Goal: Task Accomplishment & Management: Complete application form

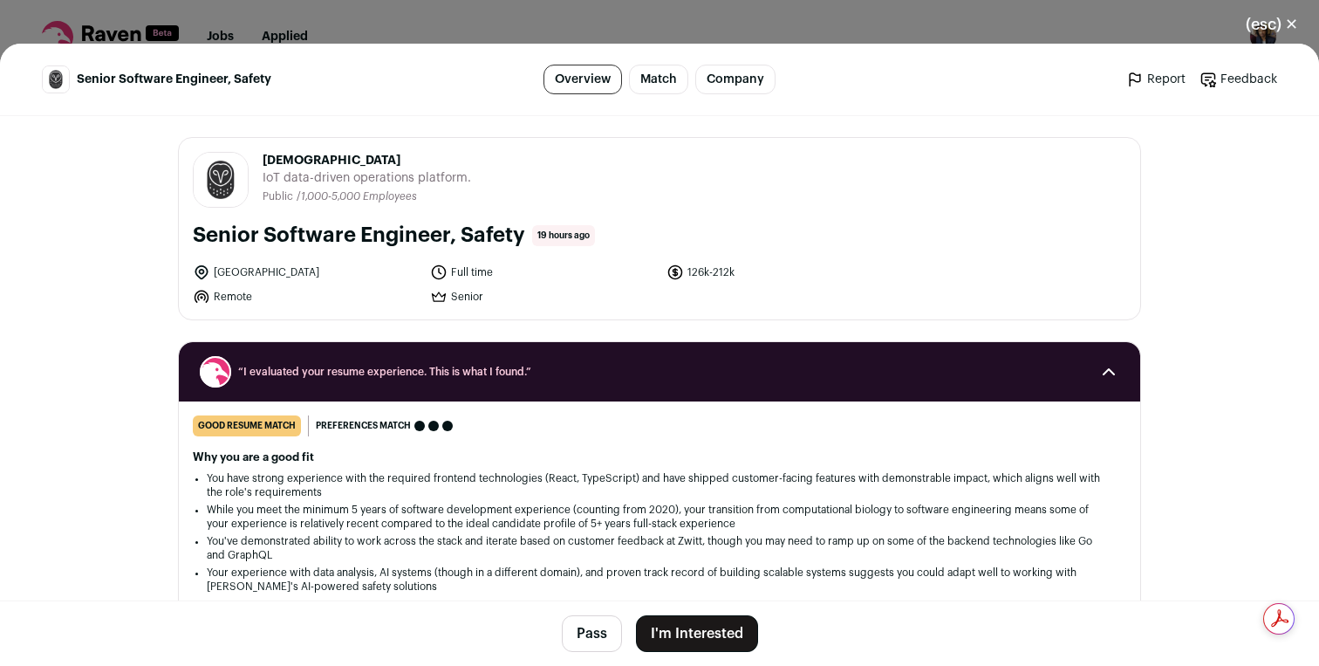
click at [682, 620] on button "I'm Interested" at bounding box center [697, 633] width 122 height 37
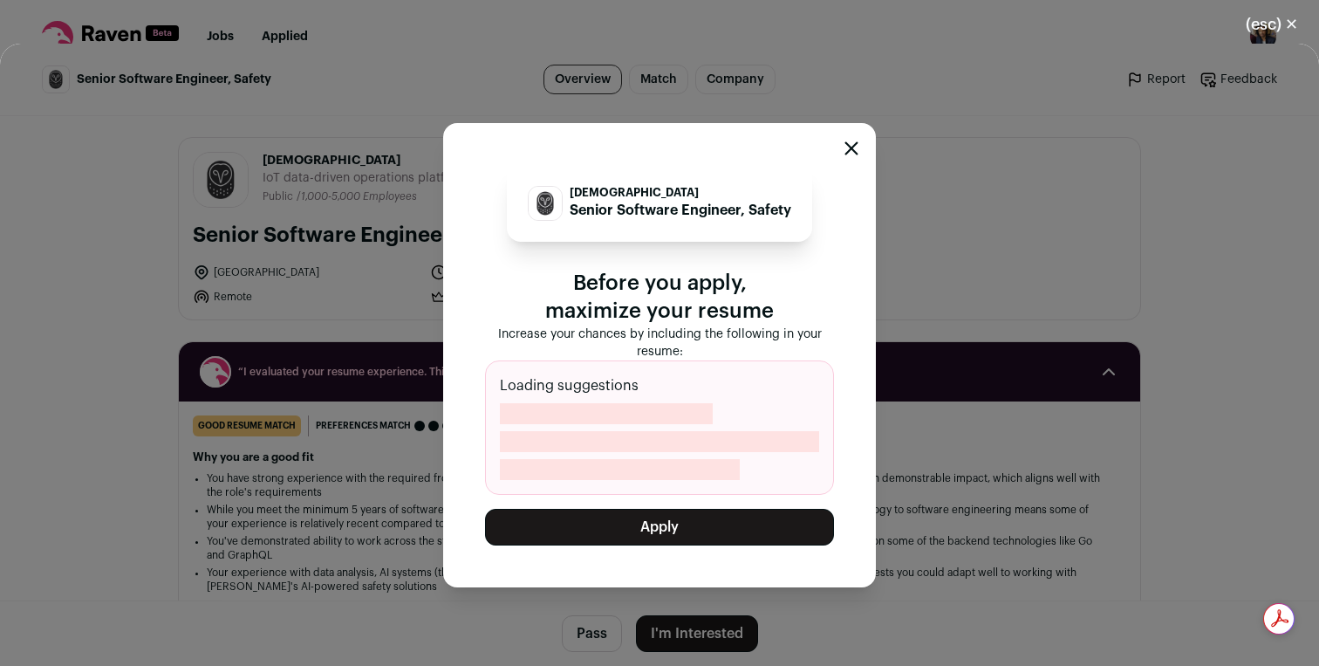
click at [675, 524] on button "Apply" at bounding box center [659, 527] width 349 height 37
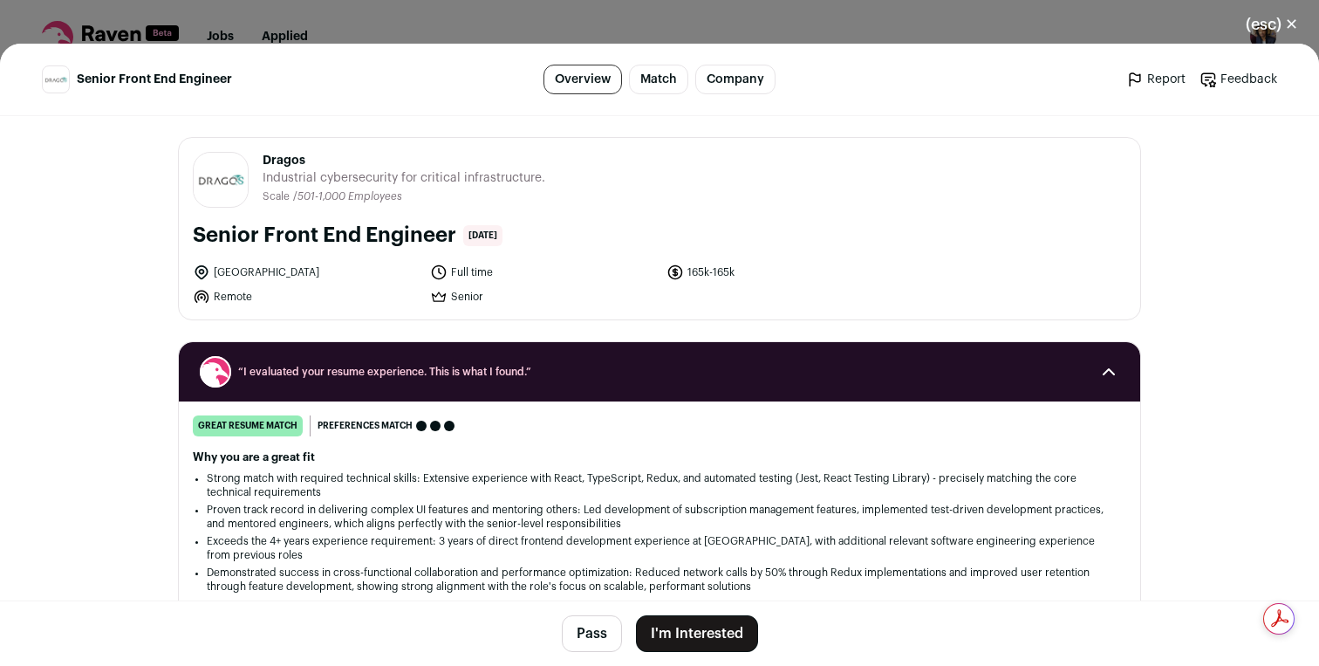
click at [684, 631] on button "I'm Interested" at bounding box center [697, 633] width 122 height 37
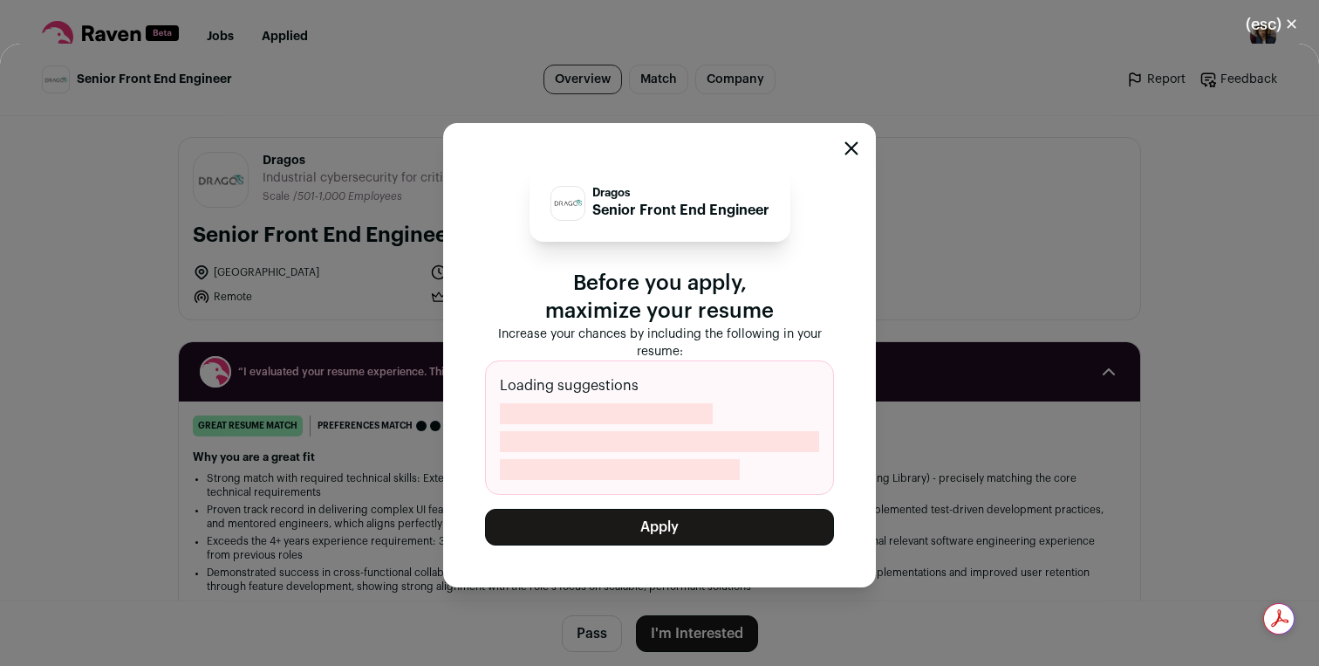
click at [671, 517] on button "Apply" at bounding box center [659, 527] width 349 height 37
